Goal: Transaction & Acquisition: Obtain resource

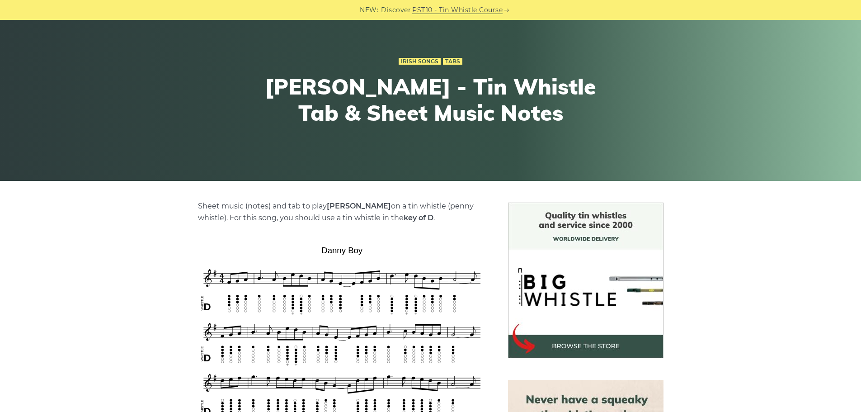
scroll to position [226, 0]
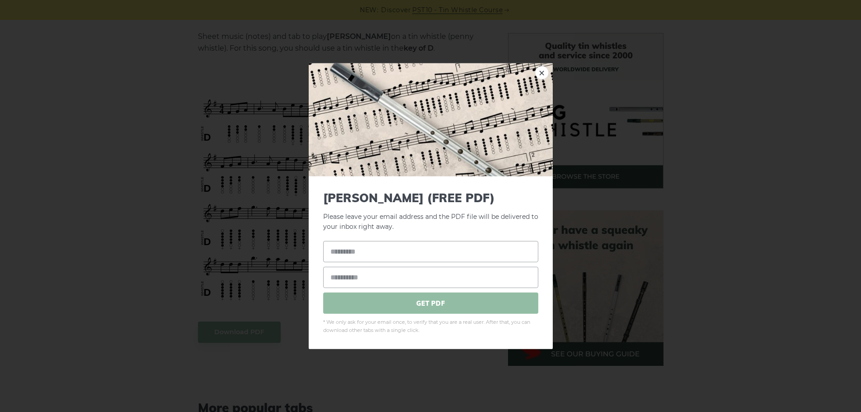
click at [446, 300] on span "GET PDF" at bounding box center [430, 302] width 215 height 21
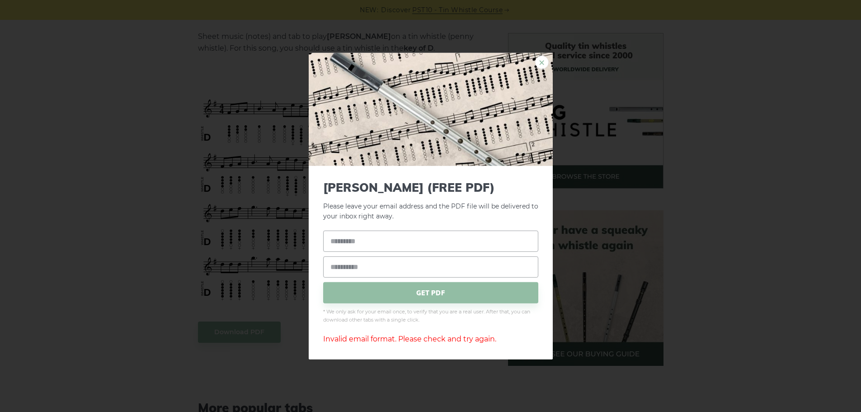
click at [543, 65] on link "×" at bounding box center [542, 62] width 14 height 14
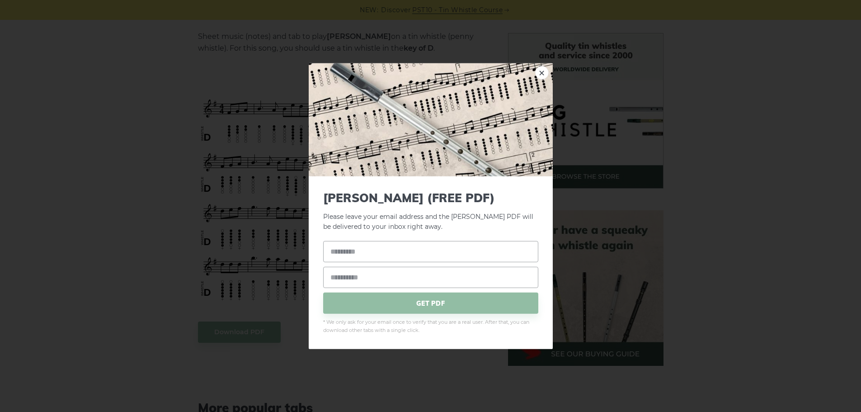
click at [542, 68] on link "×" at bounding box center [542, 73] width 14 height 14
drag, startPoint x: 395, startPoint y: 168, endPoint x: 546, endPoint y: 71, distance: 179.9
click at [546, 71] on link "×" at bounding box center [542, 73] width 14 height 14
drag, startPoint x: 333, startPoint y: 220, endPoint x: 543, endPoint y: 68, distance: 259.3
click at [543, 68] on link "×" at bounding box center [542, 73] width 14 height 14
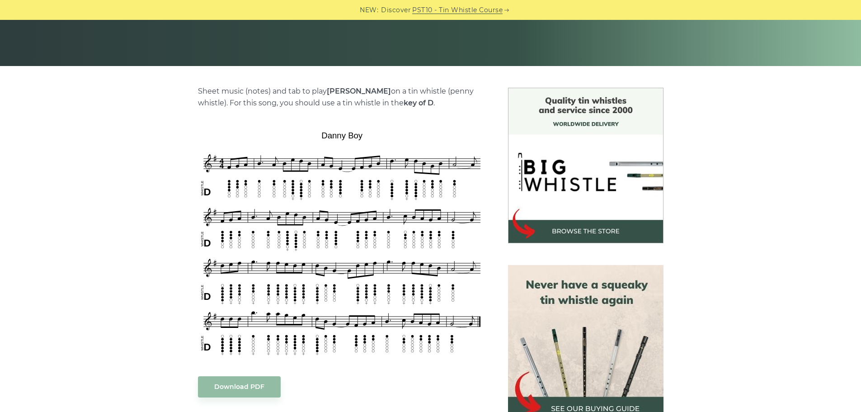
scroll to position [181, 0]
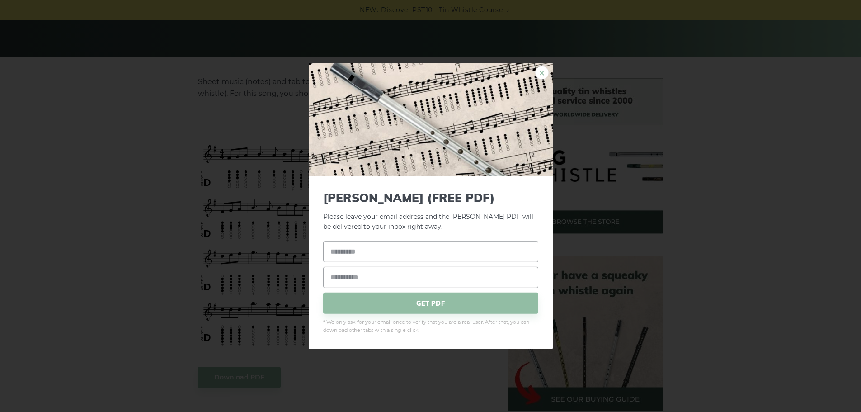
drag, startPoint x: 358, startPoint y: 207, endPoint x: 545, endPoint y: 67, distance: 233.5
click at [545, 67] on link "×" at bounding box center [542, 73] width 14 height 14
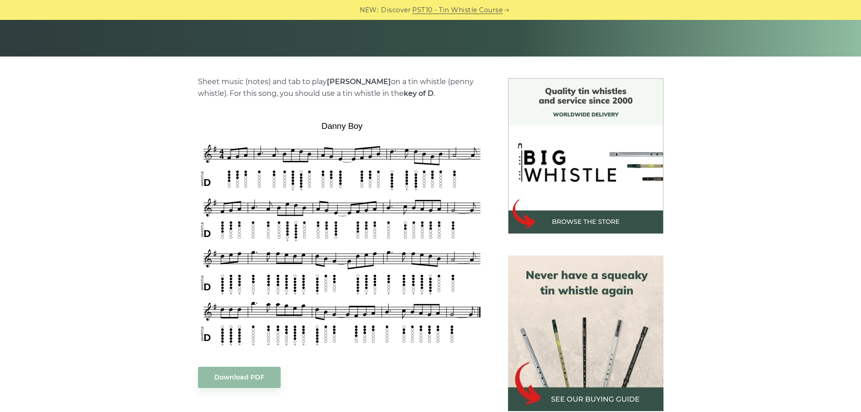
drag, startPoint x: 169, startPoint y: 168, endPoint x: 416, endPoint y: 329, distance: 294.9
click at [416, 329] on div "Sheet music (notes) and tab to play Danny Boy on a tin whistle (penny whistle).…" at bounding box center [430, 382] width 531 height 609
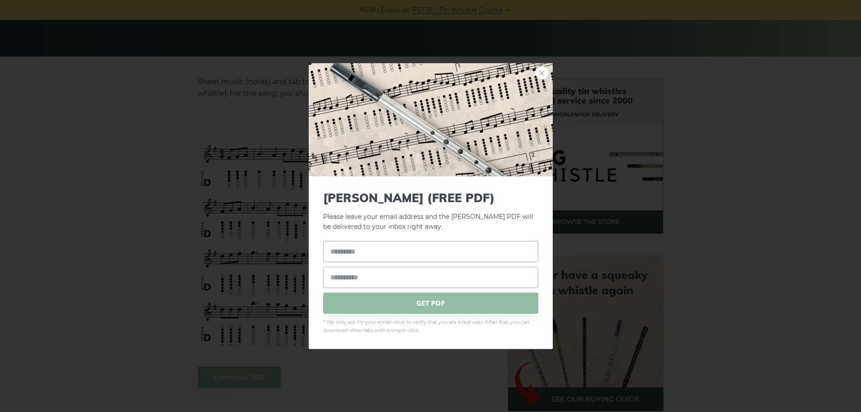
click at [543, 71] on link "×" at bounding box center [542, 73] width 14 height 14
click at [399, 249] on input "text" at bounding box center [430, 251] width 215 height 21
type input "*"
type input "***"
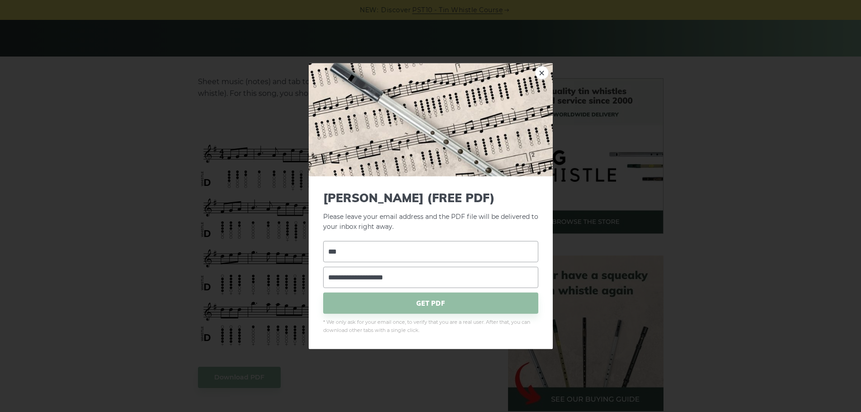
type input "**********"
